Goal: Find specific page/section: Find specific page/section

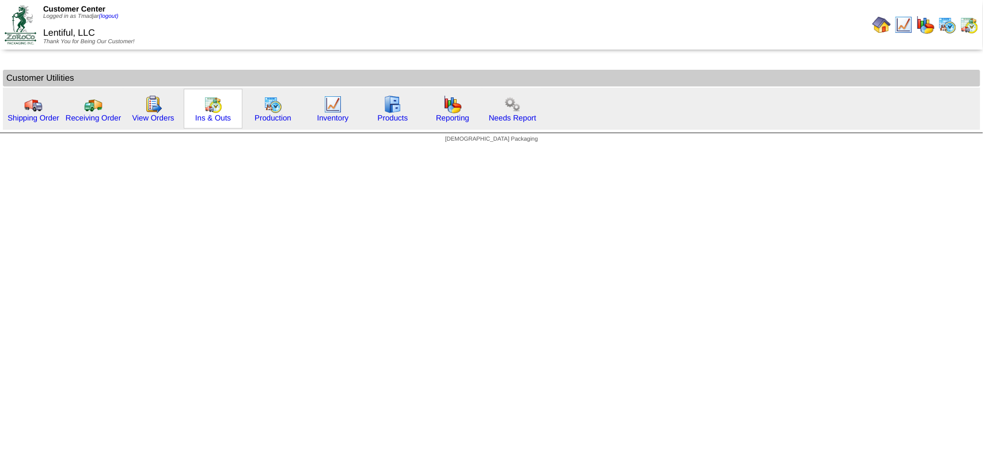
click at [221, 103] on div "Ins & Outs" at bounding box center [213, 109] width 59 height 40
click at [212, 105] on img at bounding box center [213, 104] width 18 height 18
